Goal: Find specific page/section: Find specific page/section

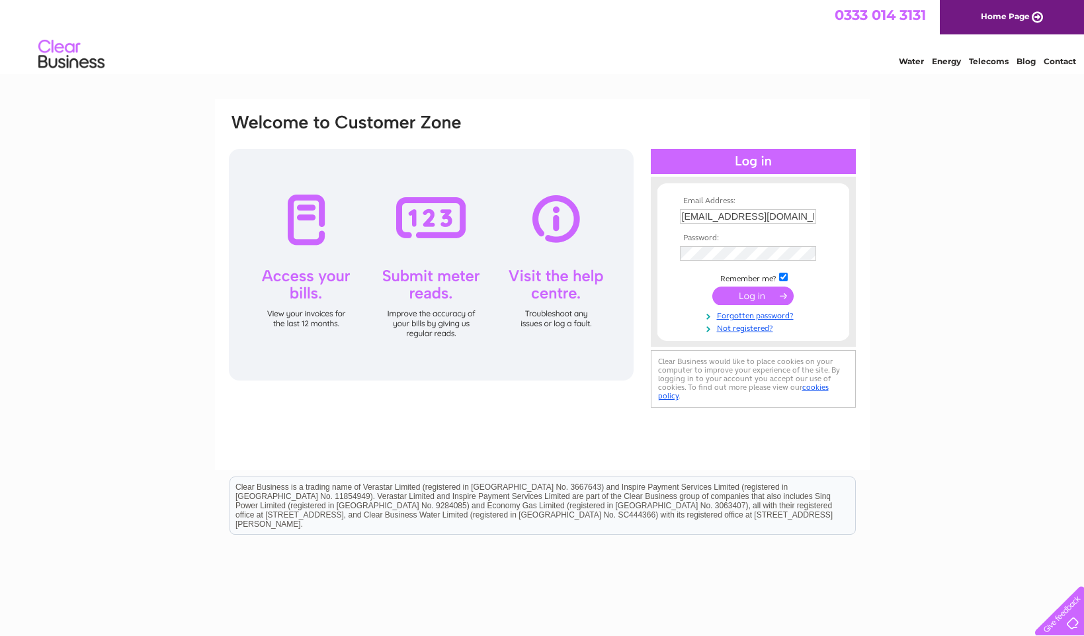
click at [745, 300] on input "submit" at bounding box center [752, 295] width 81 height 19
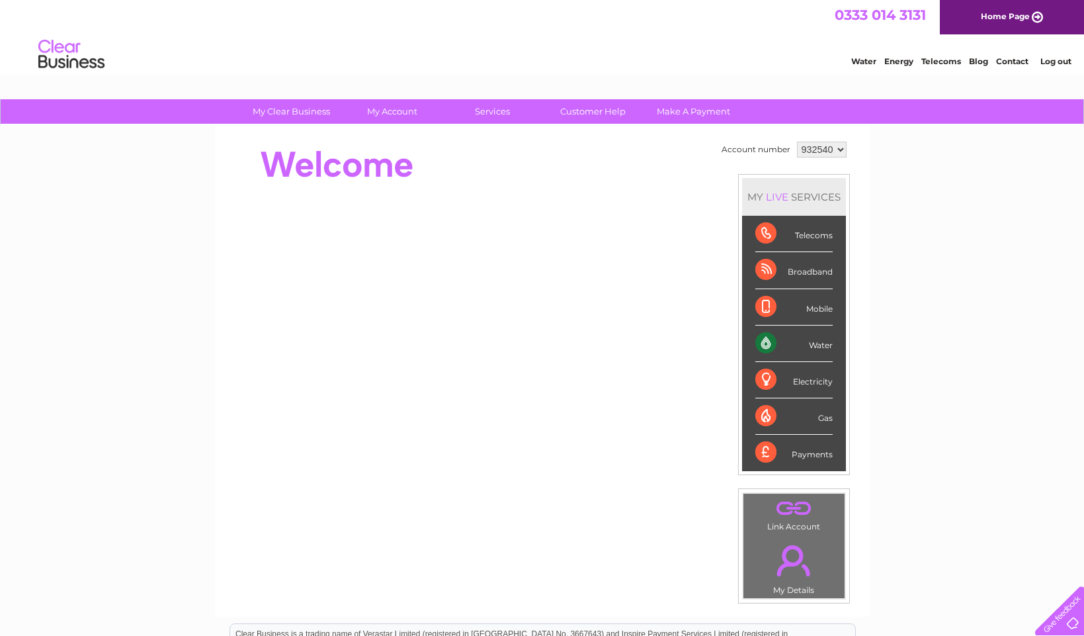
drag, startPoint x: 753, startPoint y: 340, endPoint x: 762, endPoint y: 341, distance: 9.3
click at [755, 340] on li "Water" at bounding box center [794, 343] width 104 height 36
click at [767, 341] on div "Water" at bounding box center [793, 343] width 77 height 36
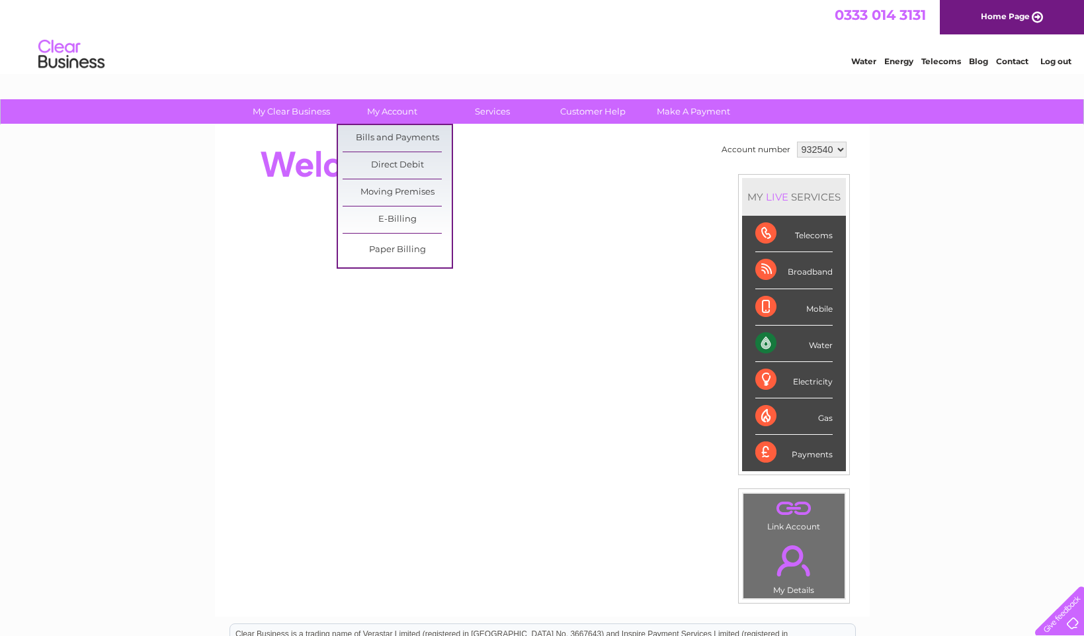
click at [392, 111] on link "My Account" at bounding box center [391, 111] width 109 height 24
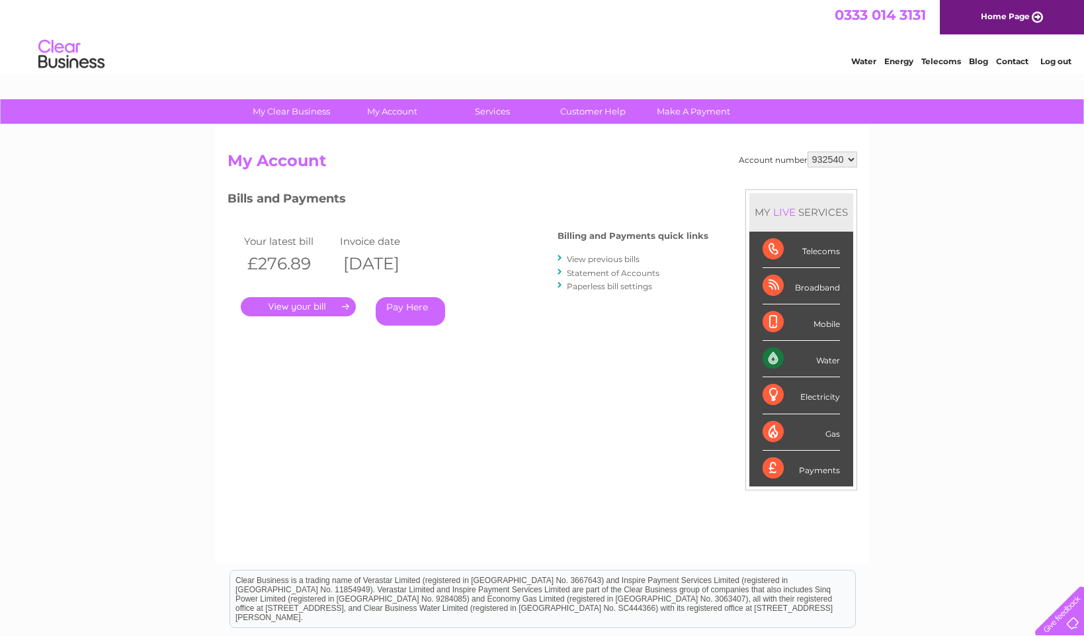
click at [318, 308] on link "." at bounding box center [298, 306] width 115 height 19
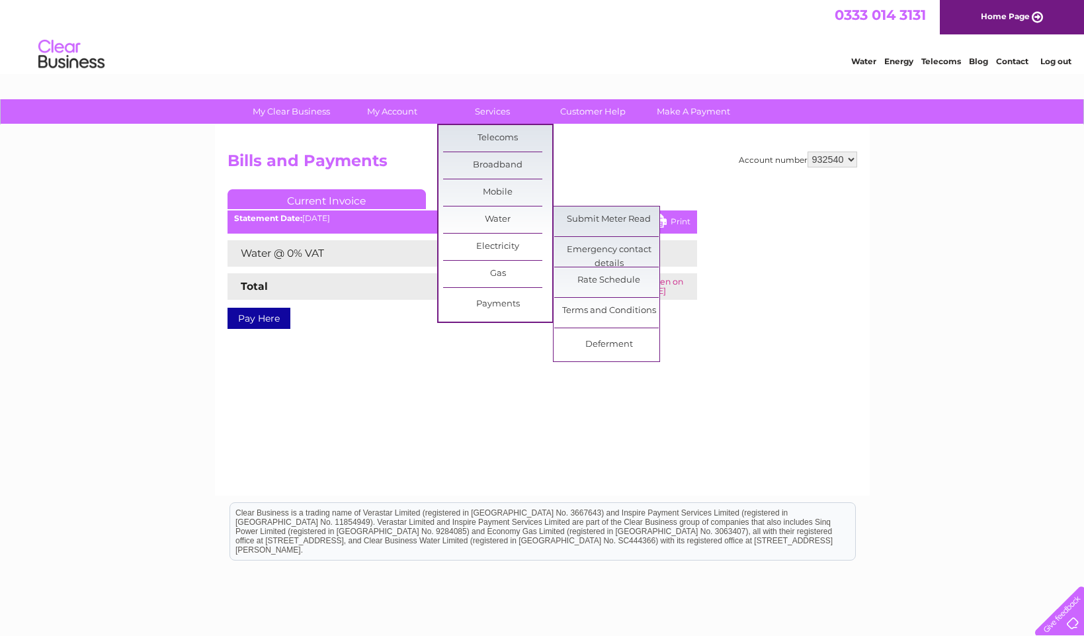
click at [481, 211] on link "Water" at bounding box center [497, 219] width 109 height 26
